Goal: Task Accomplishment & Management: Manage account settings

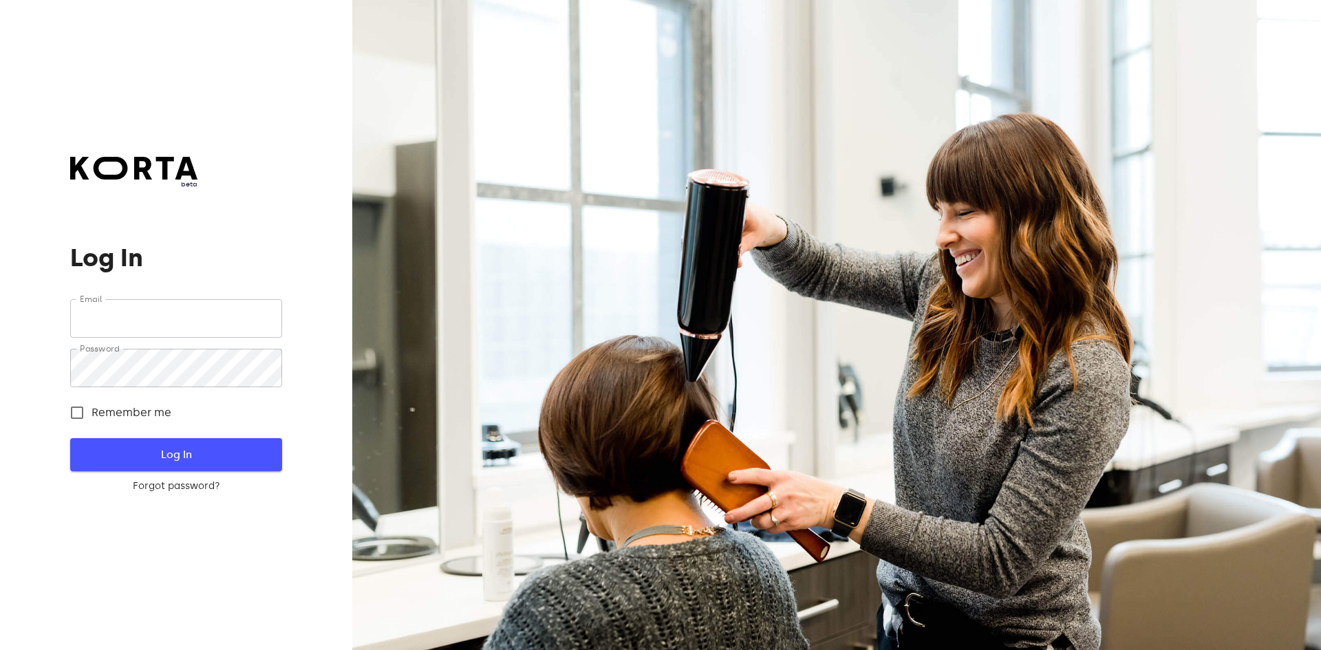
type input "info@golfclub.lt"
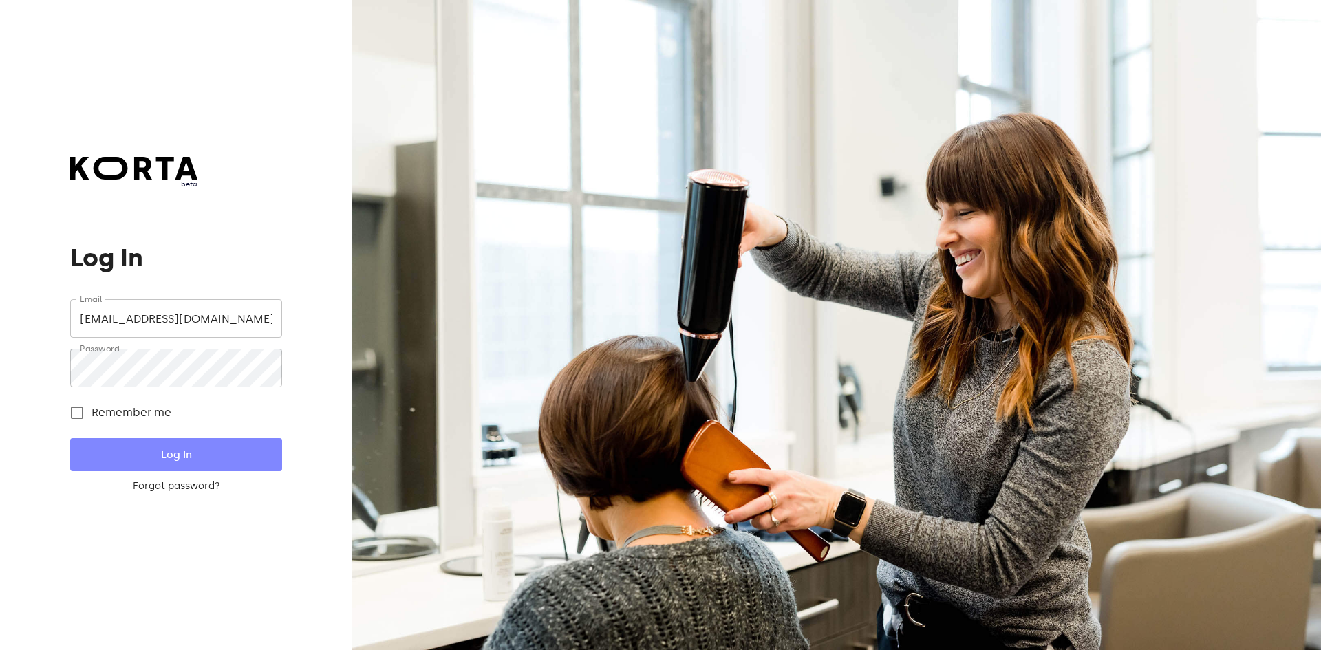
click at [152, 454] on span "Log In" at bounding box center [175, 455] width 167 height 18
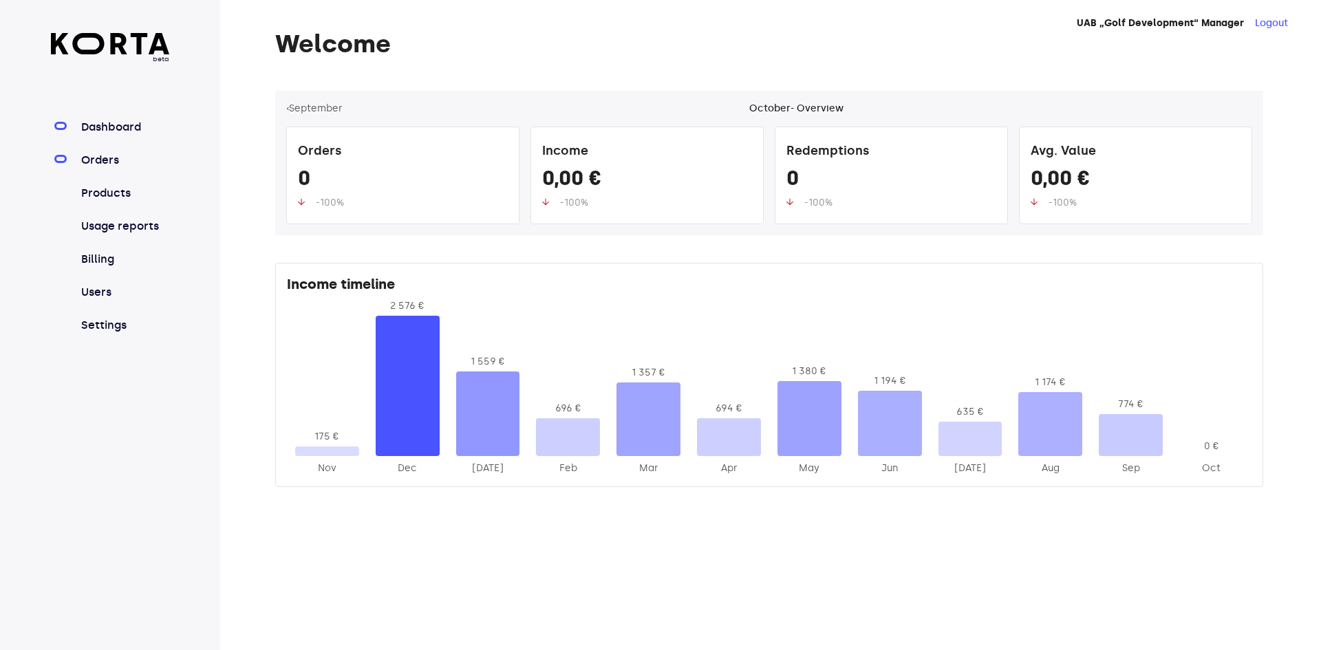
click at [101, 159] on link "Orders" at bounding box center [124, 160] width 92 height 17
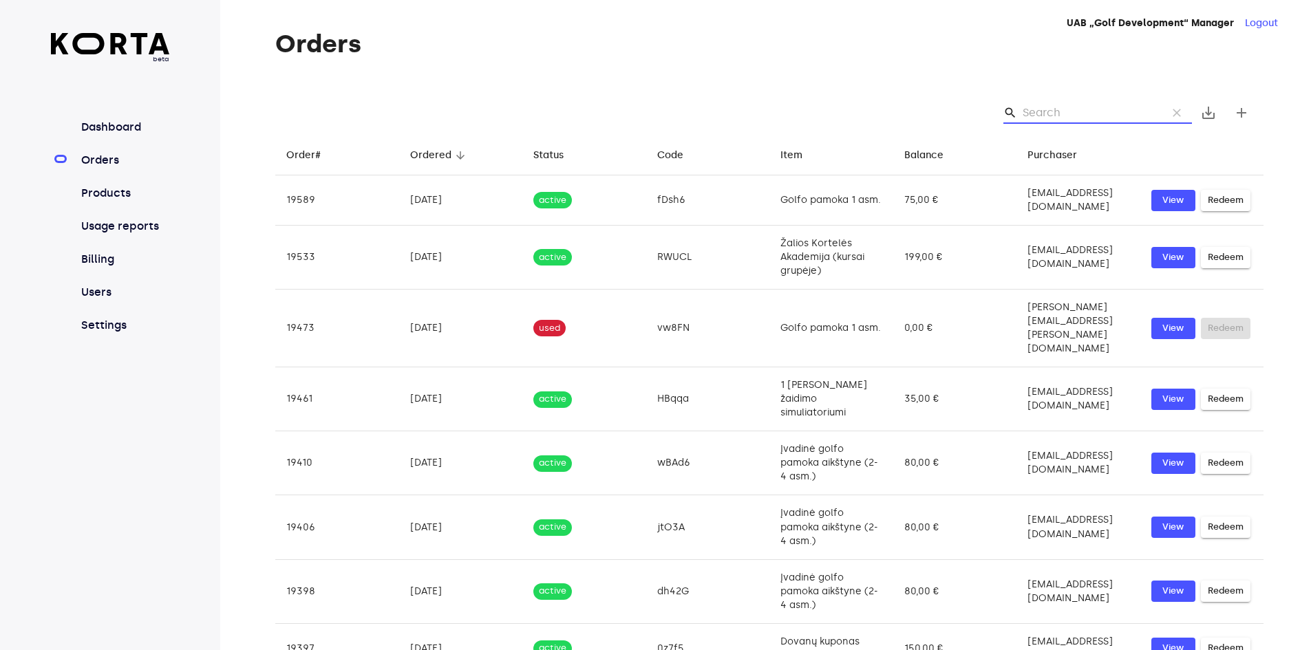
click at [1036, 116] on input "Search" at bounding box center [1088, 113] width 133 height 22
paste input "qEkSl"
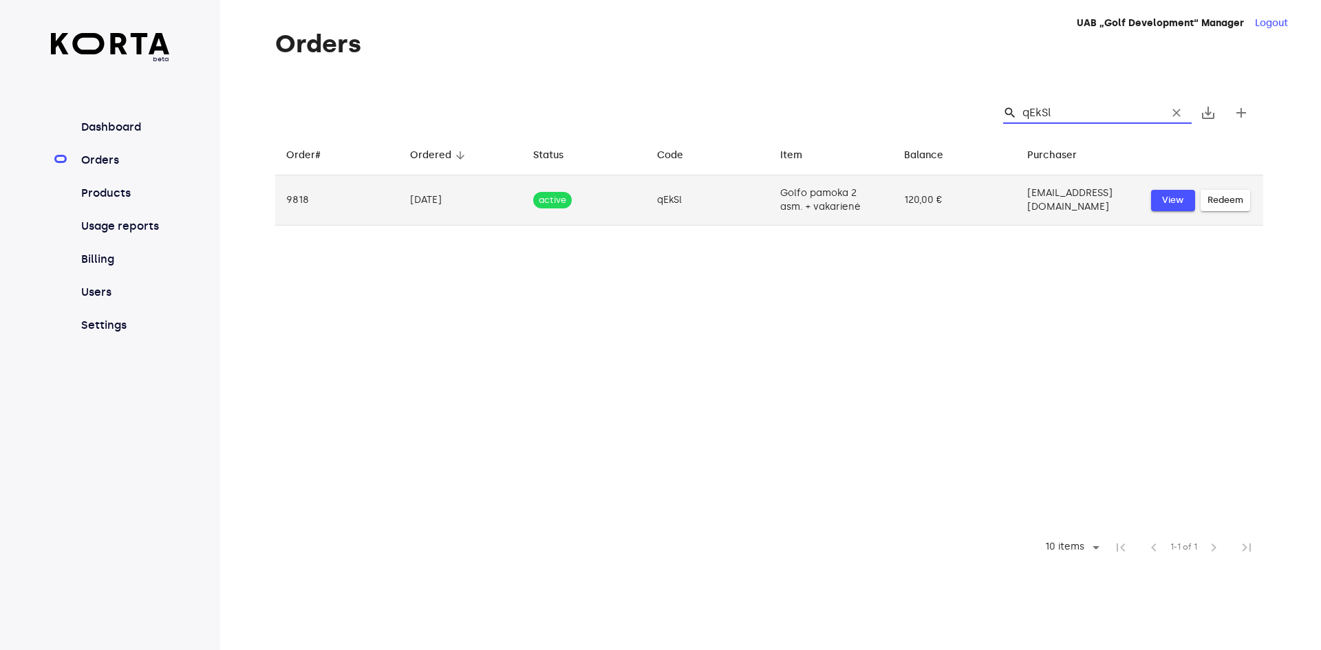
type input "qEkSl"
click at [1161, 194] on span "View" at bounding box center [1173, 201] width 30 height 16
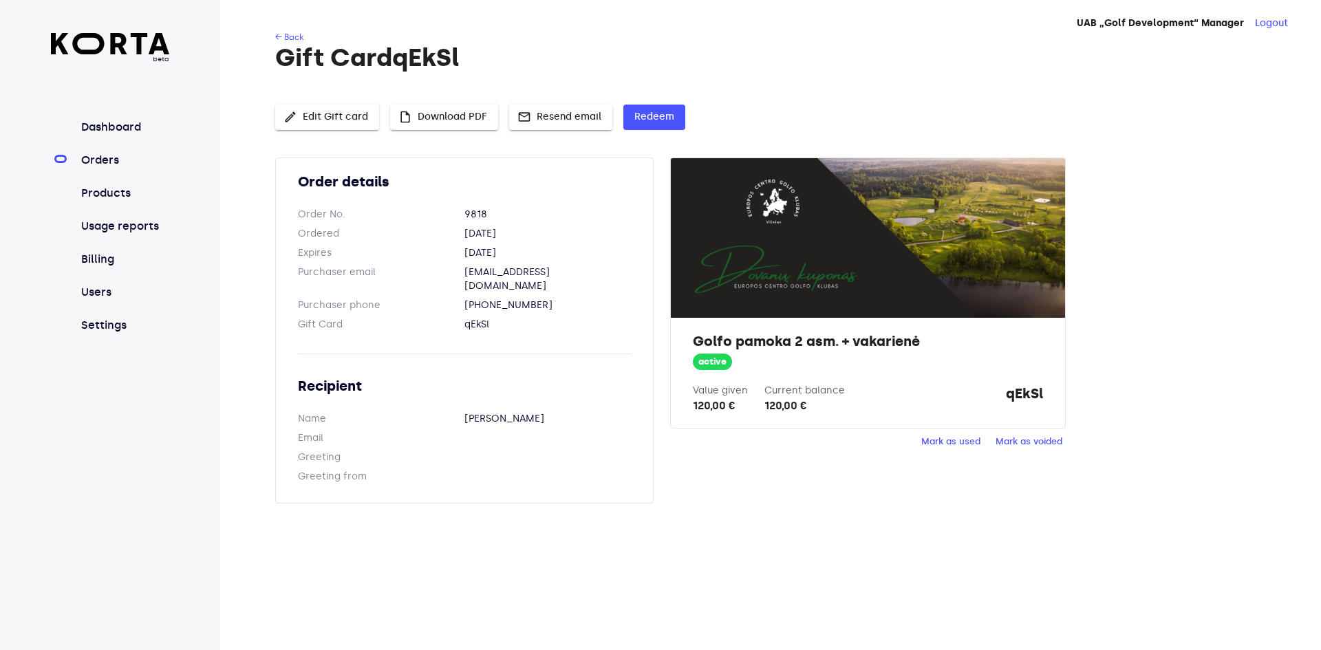
click at [345, 125] on span "edit Edit Gift card" at bounding box center [327, 117] width 82 height 17
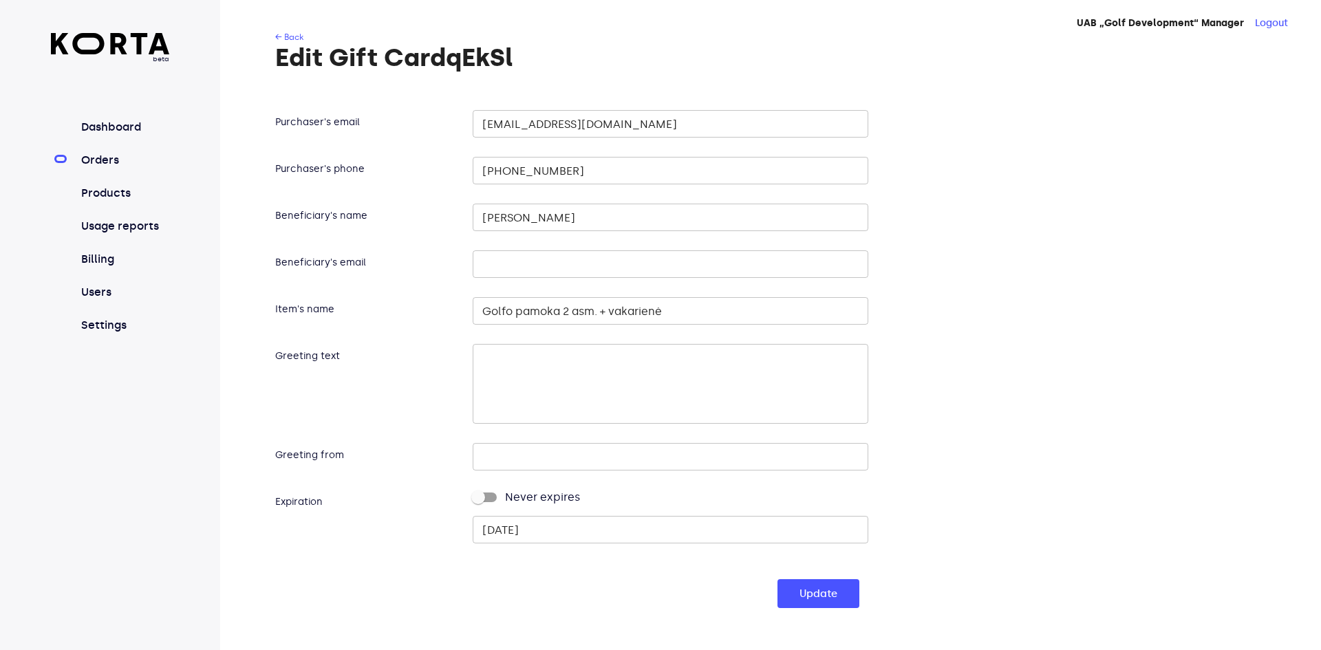
click at [549, 532] on input "2025-12-13" at bounding box center [670, 530] width 395 height 28
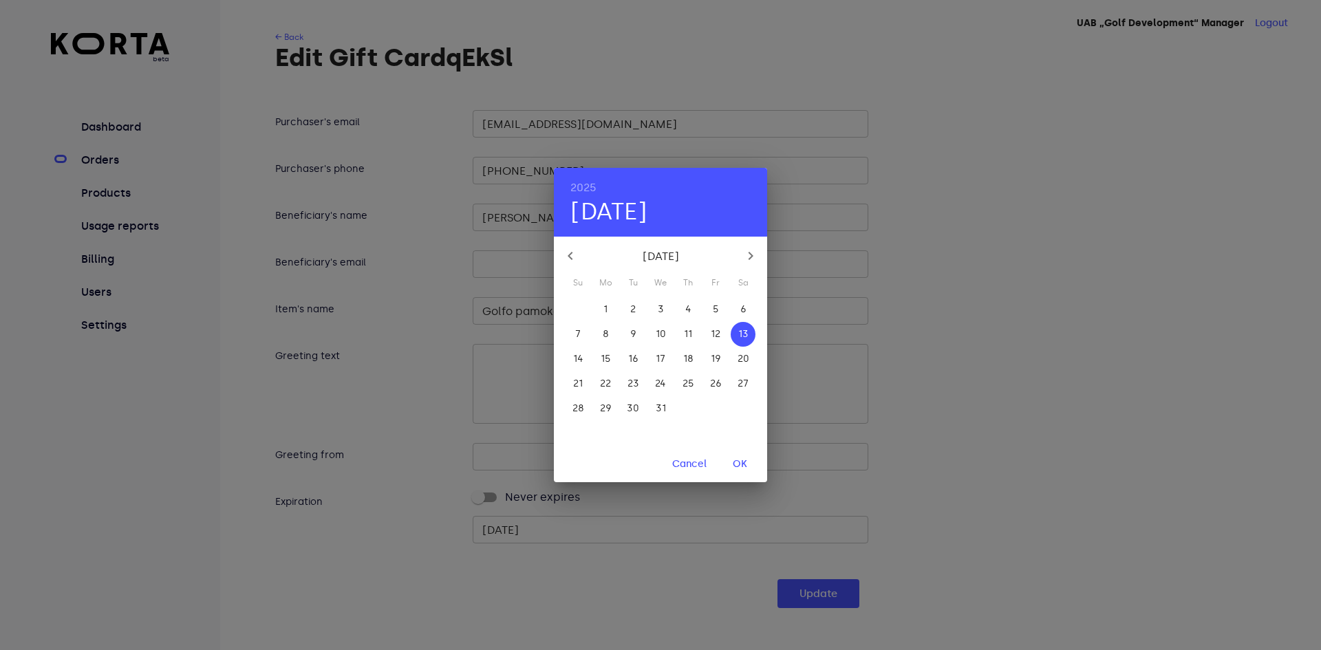
click at [750, 249] on button "button" at bounding box center [750, 255] width 33 height 33
click at [746, 253] on icon "button" at bounding box center [750, 256] width 17 height 17
click at [751, 254] on icon "button" at bounding box center [751, 256] width 5 height 8
click at [574, 384] on p "19" at bounding box center [578, 384] width 10 height 14
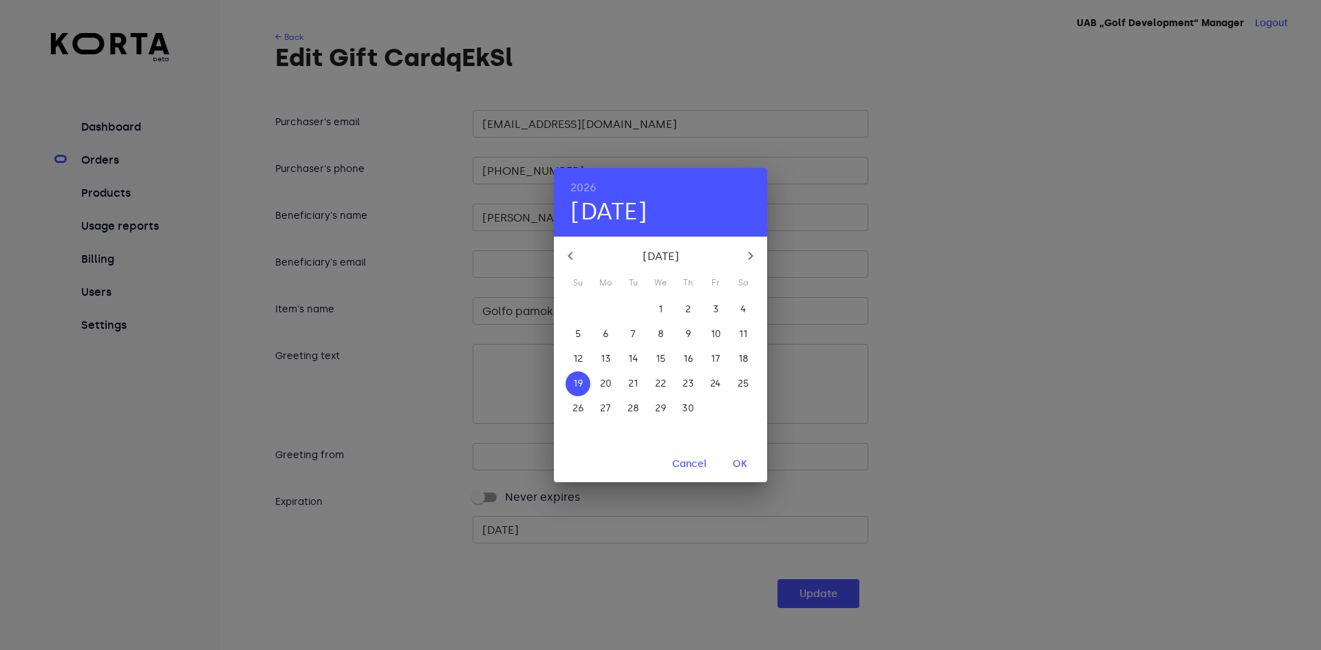
click at [742, 464] on span "OK" at bounding box center [739, 464] width 33 height 17
type input "2026-04-19"
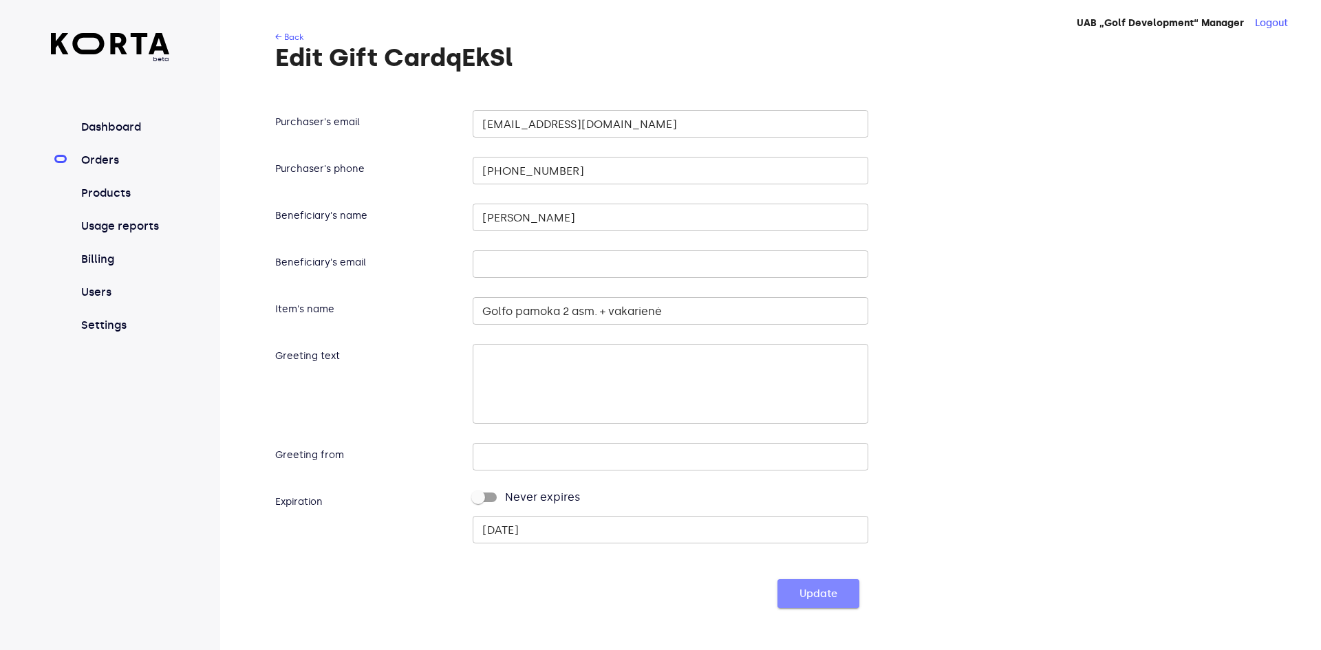
click at [808, 592] on span "Update" at bounding box center [818, 594] width 38 height 18
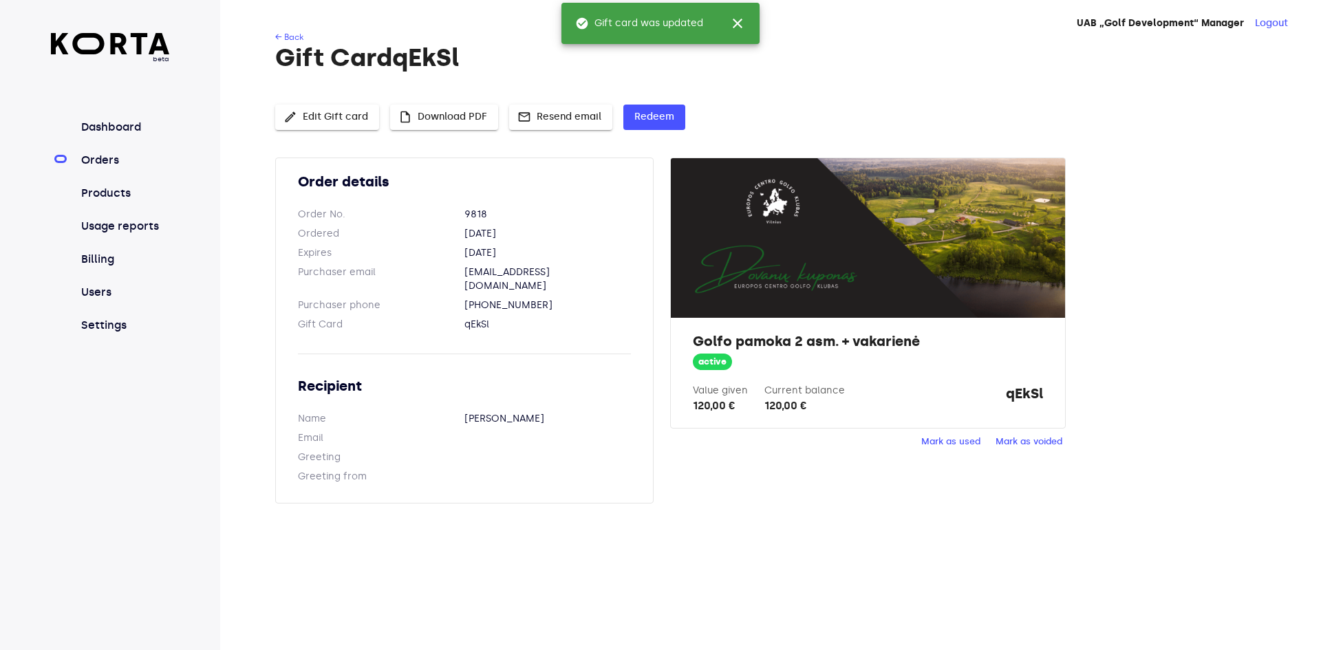
drag, startPoint x: 466, startPoint y: 253, endPoint x: 509, endPoint y: 255, distance: 43.4
click at [509, 255] on dd "2026-4-19" at bounding box center [547, 253] width 167 height 14
copy dd "2026-4-19"
